Goal: Information Seeking & Learning: Check status

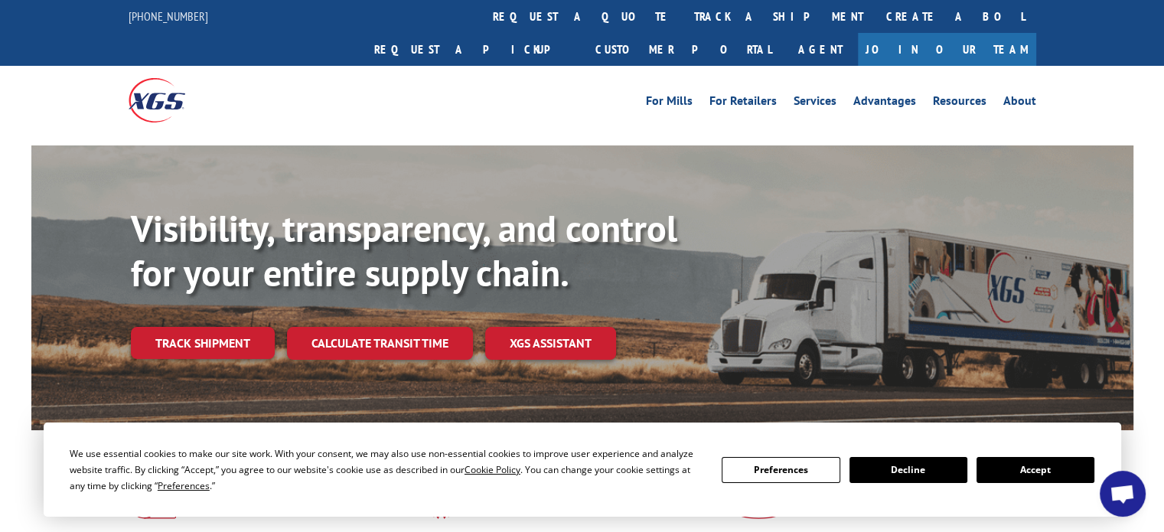
click at [683, 20] on link "track a shipment" at bounding box center [779, 16] width 192 height 33
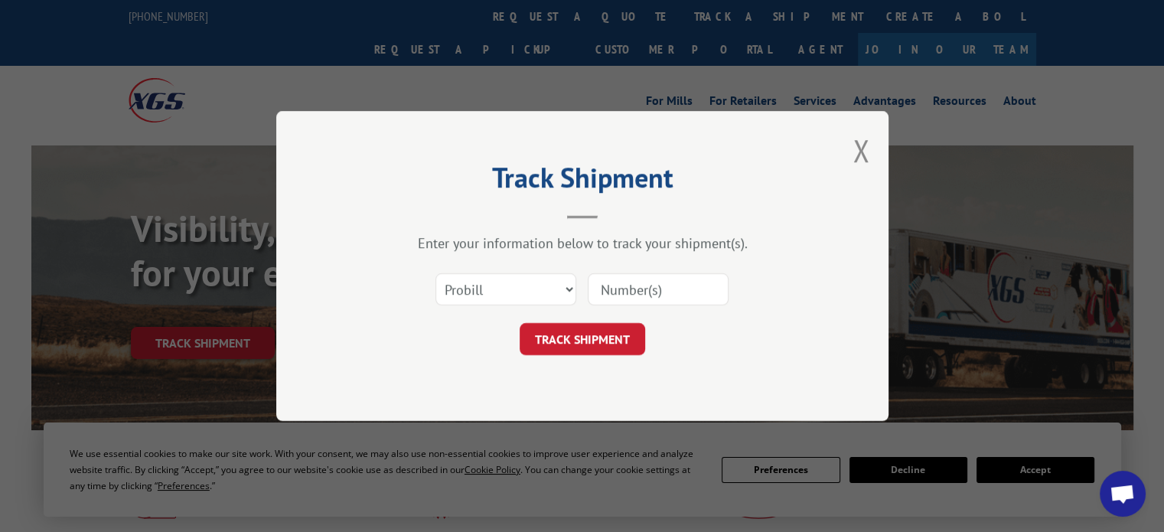
click at [615, 279] on input at bounding box center [658, 289] width 141 height 32
paste input "17559717"
type input "17559717"
click at [611, 336] on button "TRACK SHIPMENT" at bounding box center [583, 339] width 126 height 32
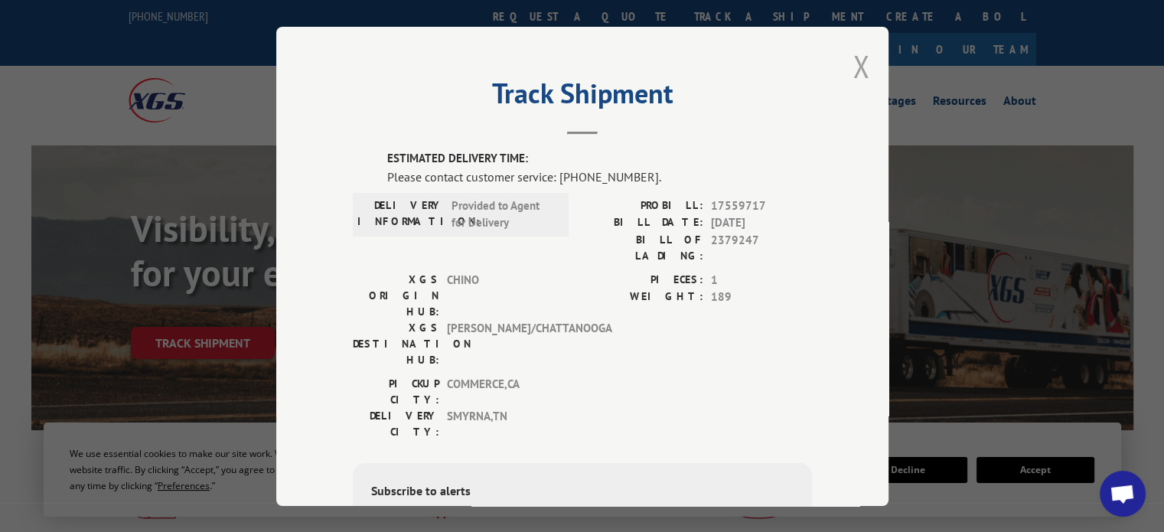
click at [858, 60] on button "Close modal" at bounding box center [861, 66] width 17 height 41
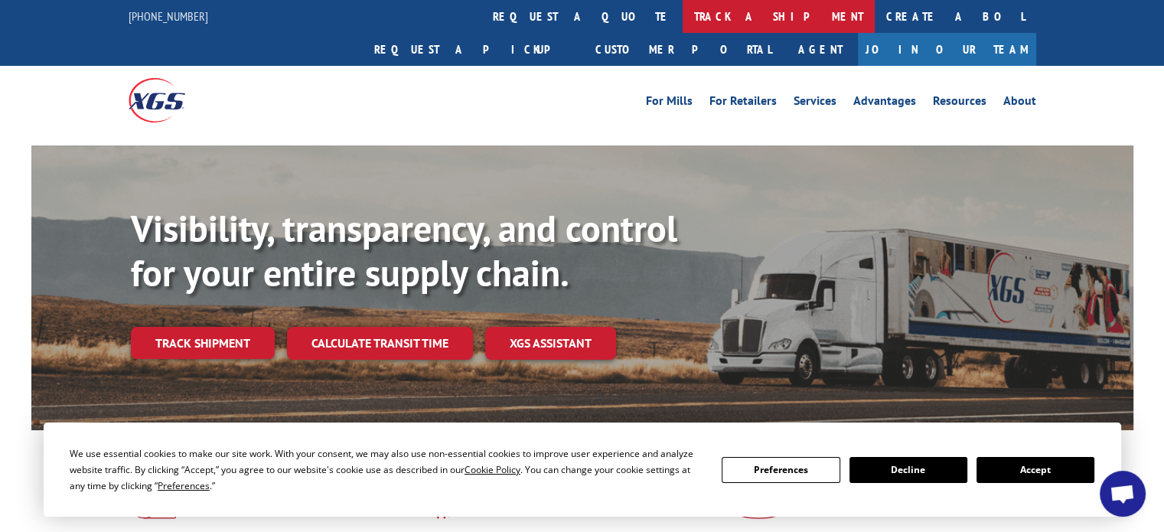
click at [683, 10] on link "track a shipment" at bounding box center [779, 16] width 192 height 33
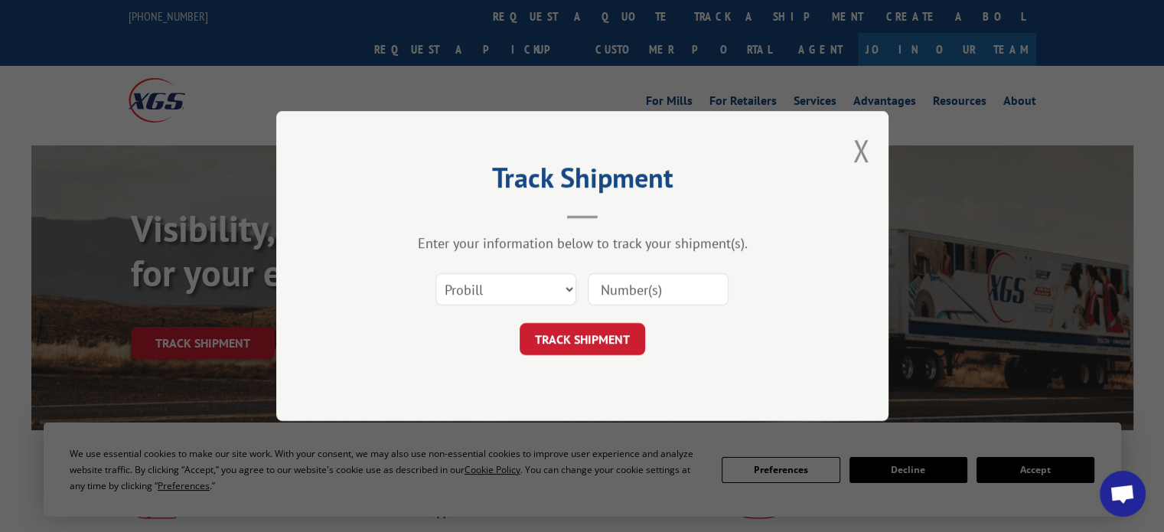
click at [626, 294] on input at bounding box center [658, 289] width 141 height 32
paste input "17587834"
type input "17587834"
click button "TRACK SHIPMENT" at bounding box center [583, 339] width 126 height 32
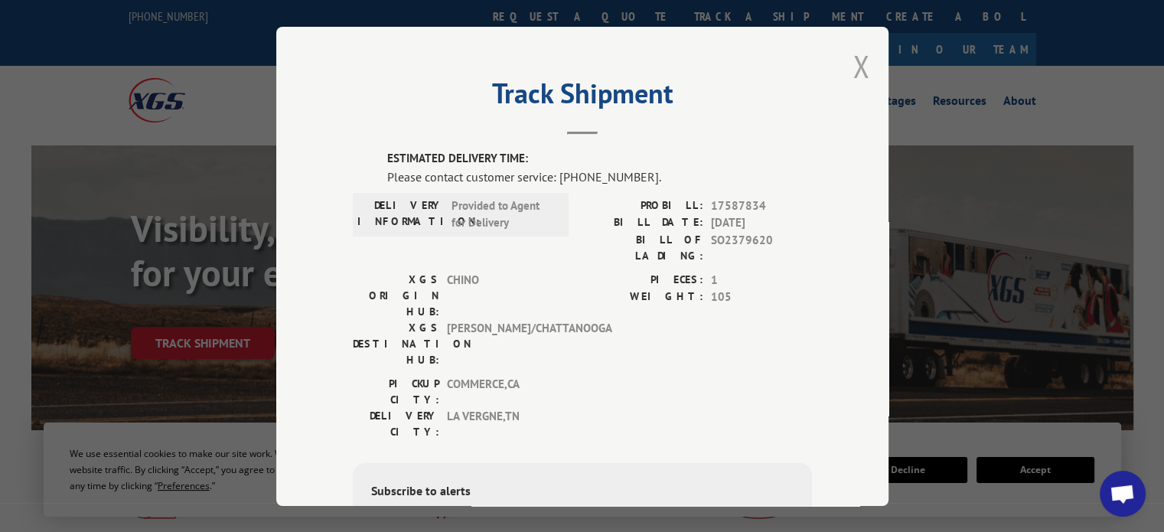
click at [853, 63] on button "Close modal" at bounding box center [861, 66] width 17 height 41
